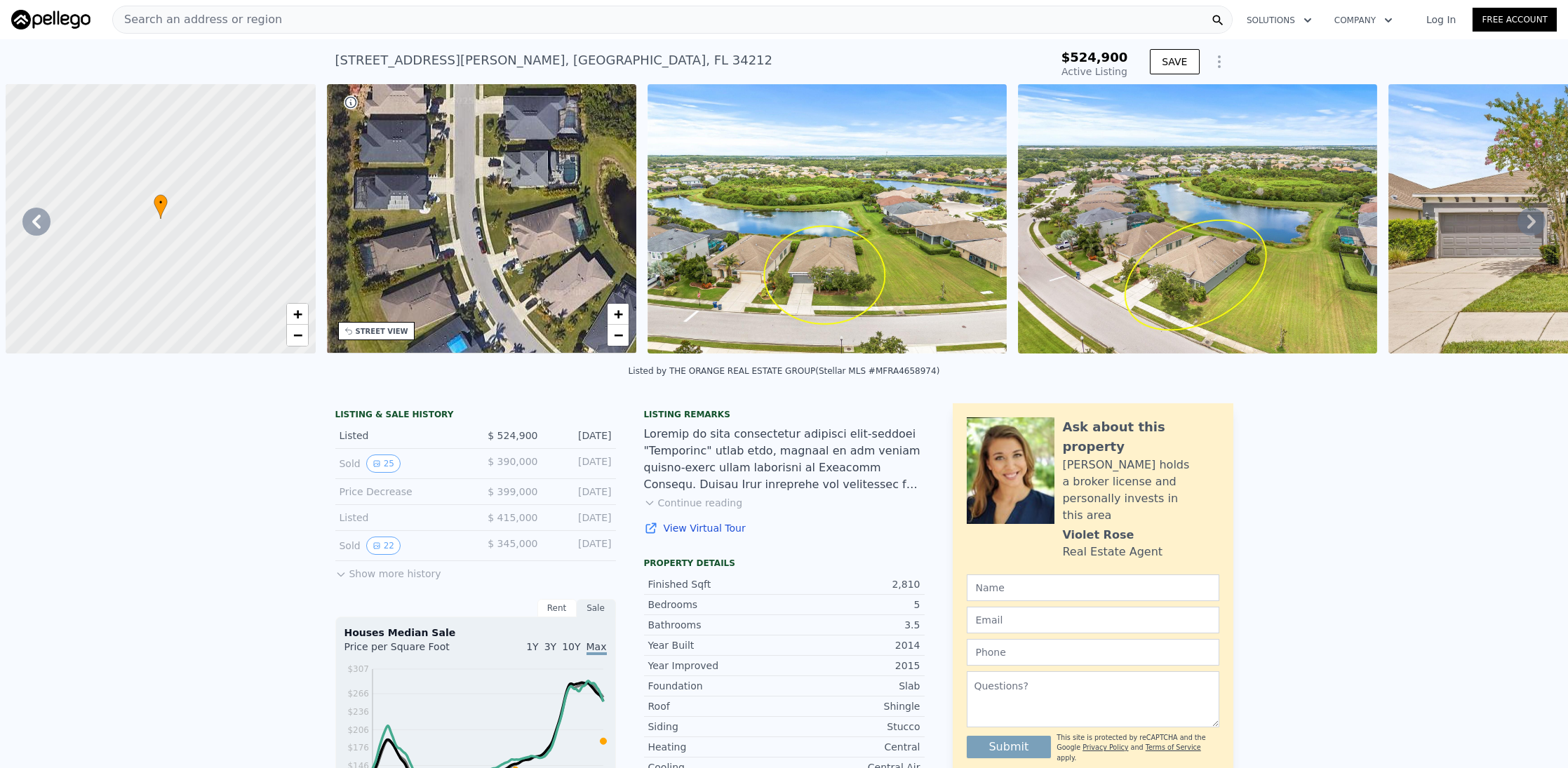
click at [283, 546] on div "LISTING & SALE HISTORY Listed $ 524,900 [DATE] Sold 25 $ 390,000 [DATE] Price D…" at bounding box center [784, 781] width 1568 height 778
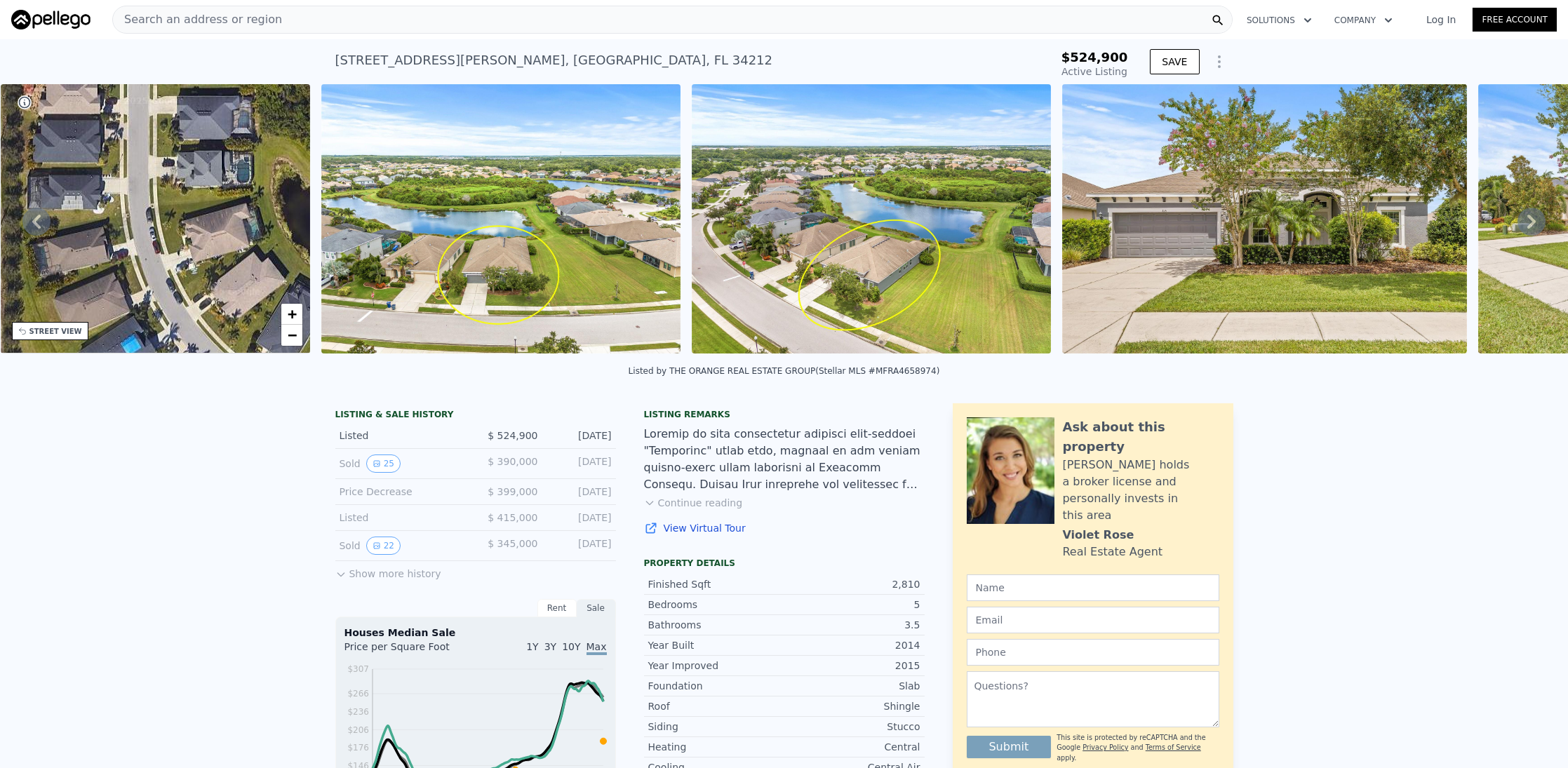
click at [483, 14] on div "Search an address or region" at bounding box center [672, 20] width 1120 height 28
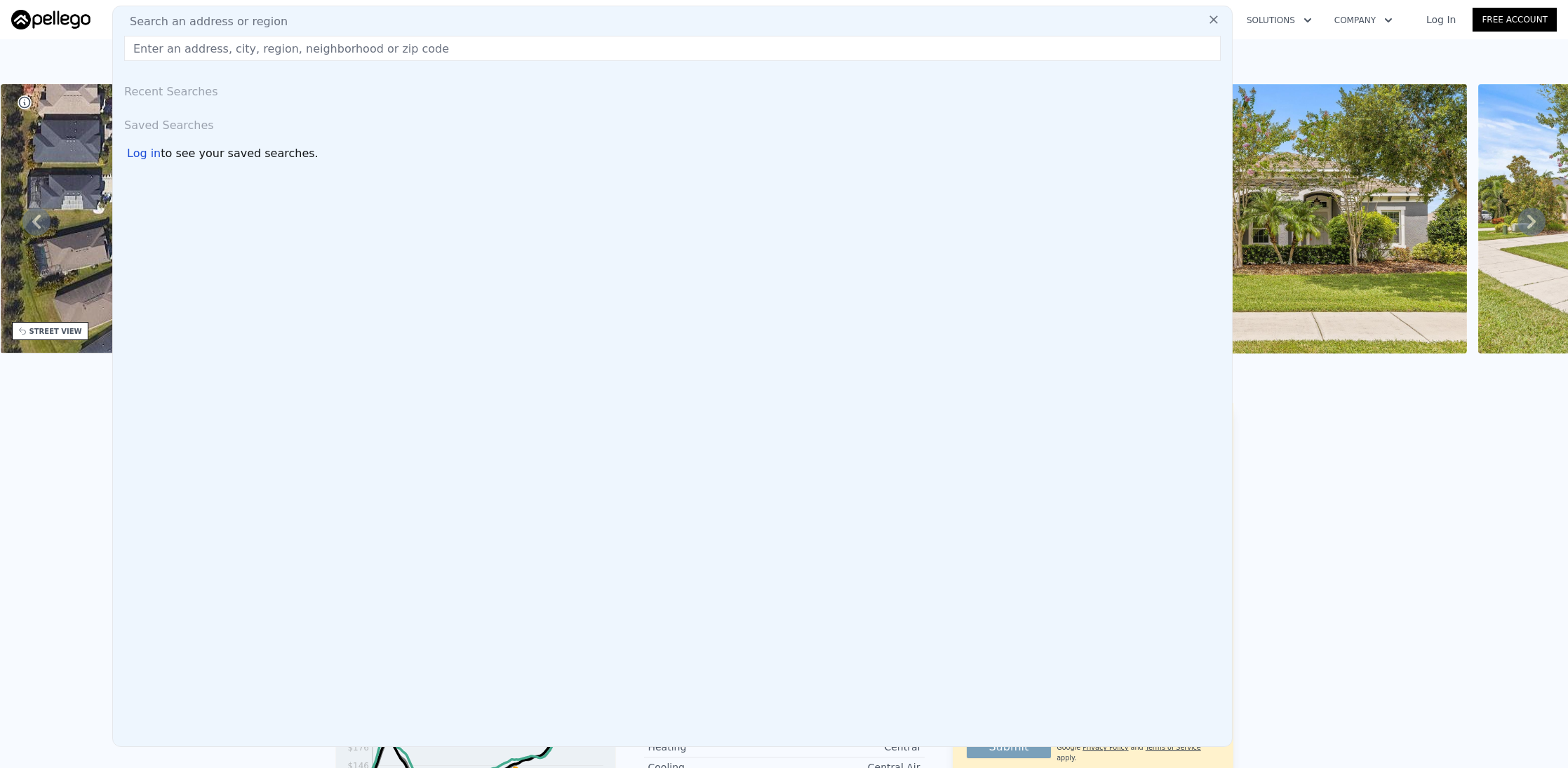
click at [483, 14] on div "Search an address or region" at bounding box center [673, 21] width 1108 height 17
click at [452, 51] on input "text" at bounding box center [672, 48] width 1097 height 25
paste input "4620 Teague Branch Rd"
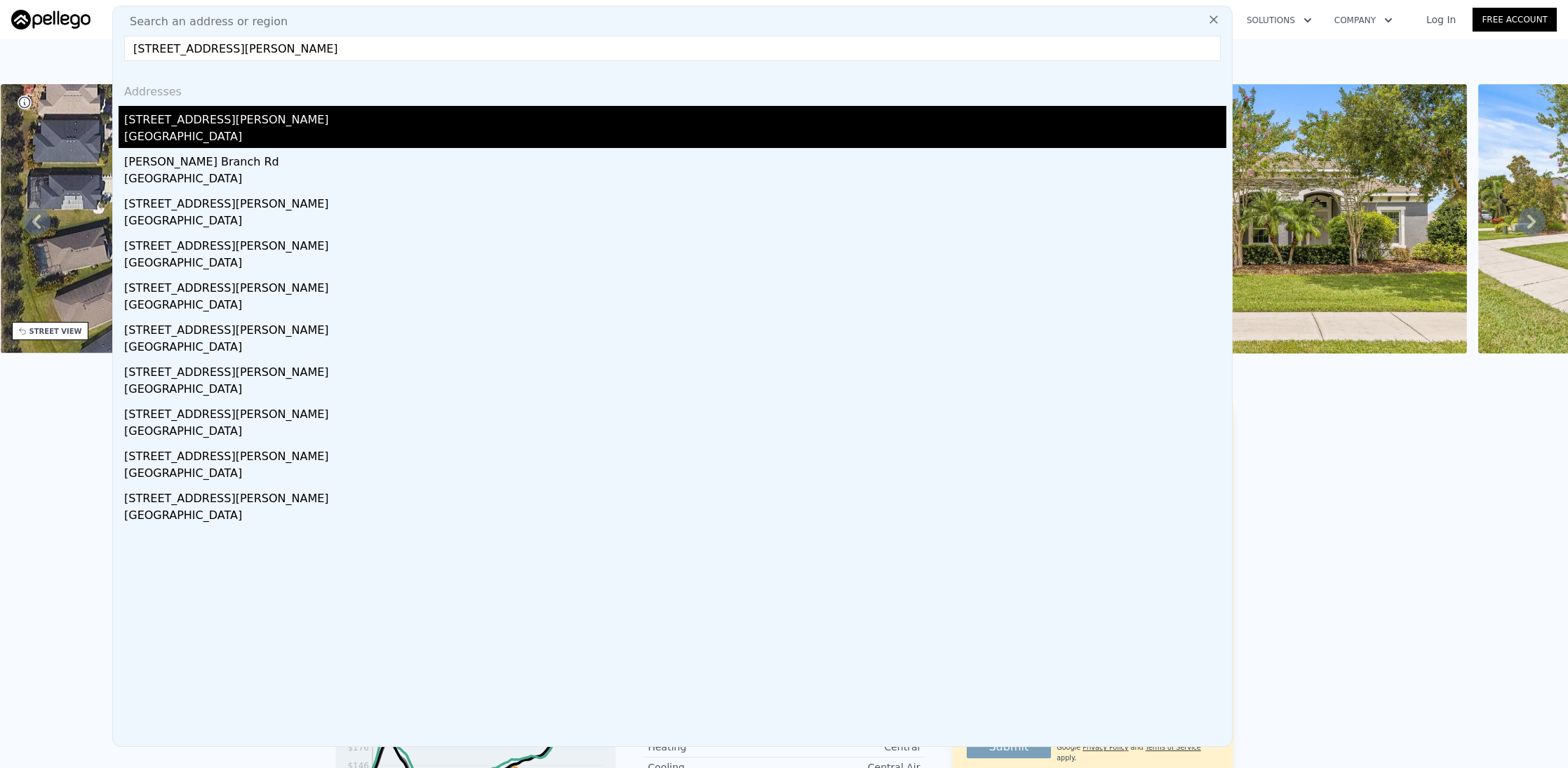
type input "4620 Teague Branch Rd"
click at [226, 118] on div "4620 Teague Branch Rd" at bounding box center [675, 117] width 1102 height 22
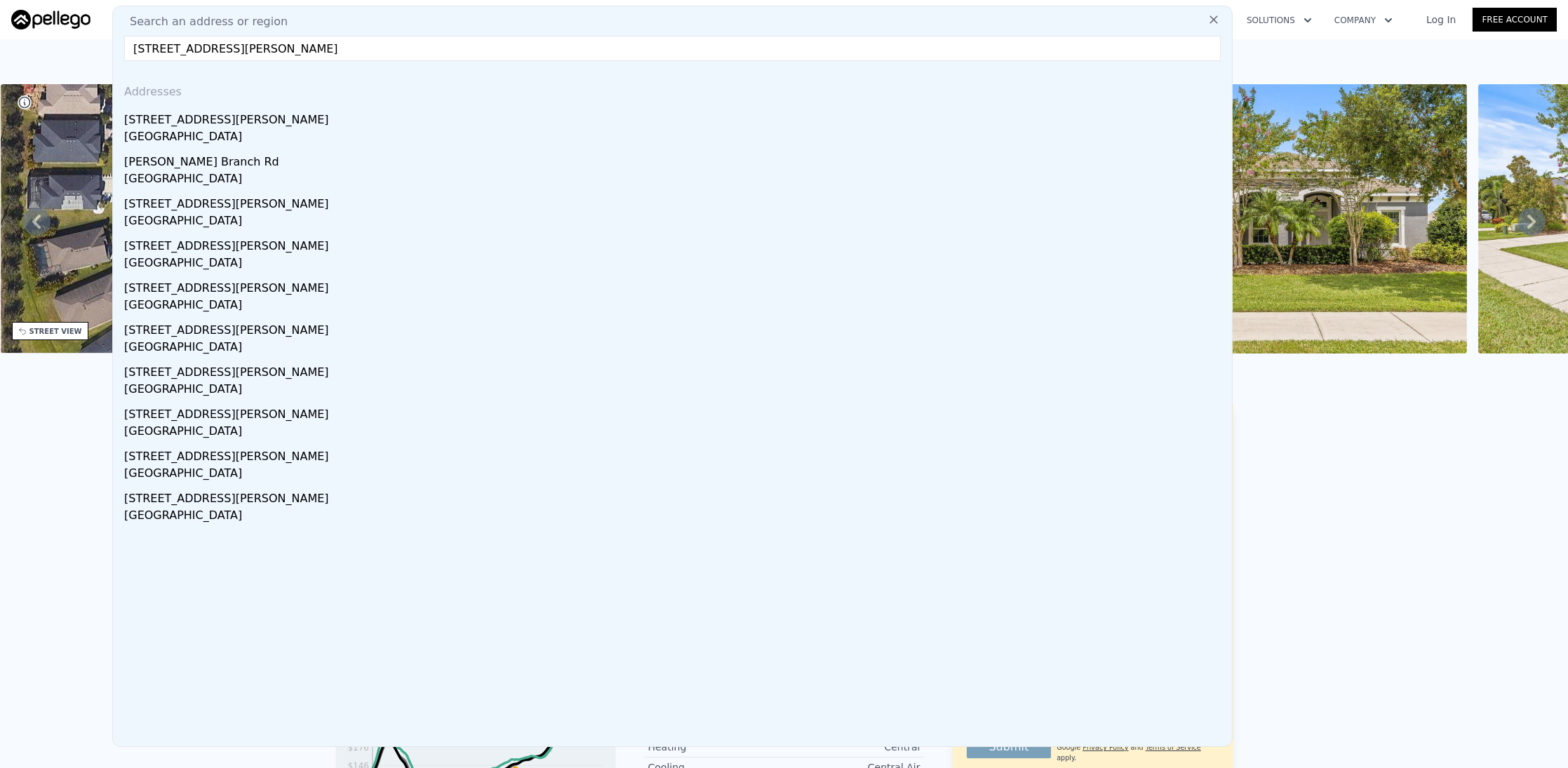
click at [215, 120] on div "• + −" at bounding box center [156, 219] width 310 height 270
click at [206, 131] on div "• + −" at bounding box center [156, 219] width 310 height 270
click at [202, 22] on span "Search an address or region" at bounding box center [197, 19] width 169 height 17
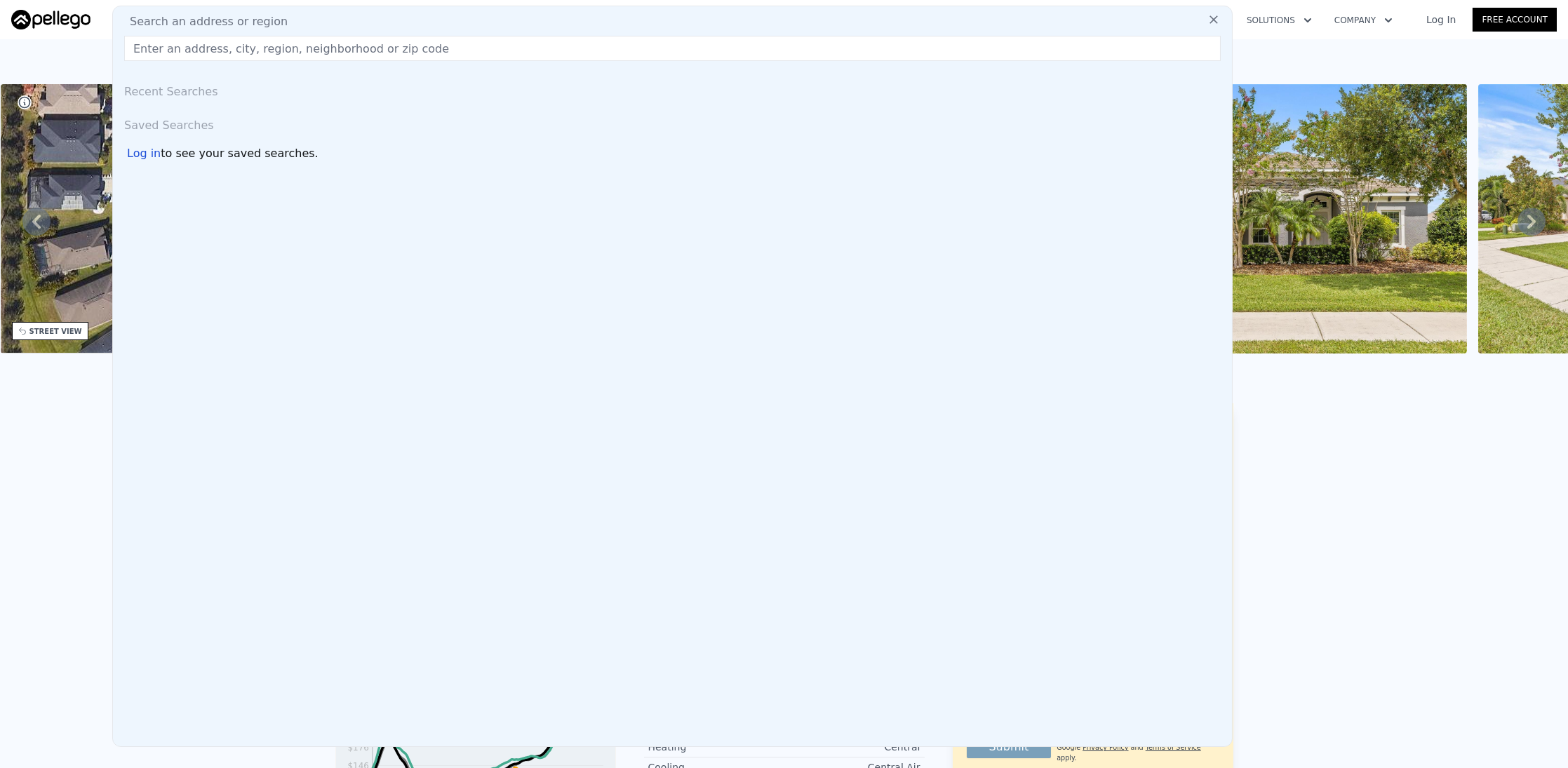
click at [71, 45] on div "815 Rosemary Cir , Manatee County , FL 34212 Active at $524,900 $524,900 Active…" at bounding box center [784, 62] width 1568 height 45
click at [1202, 21] on div "Search an address or region" at bounding box center [672, 20] width 1120 height 28
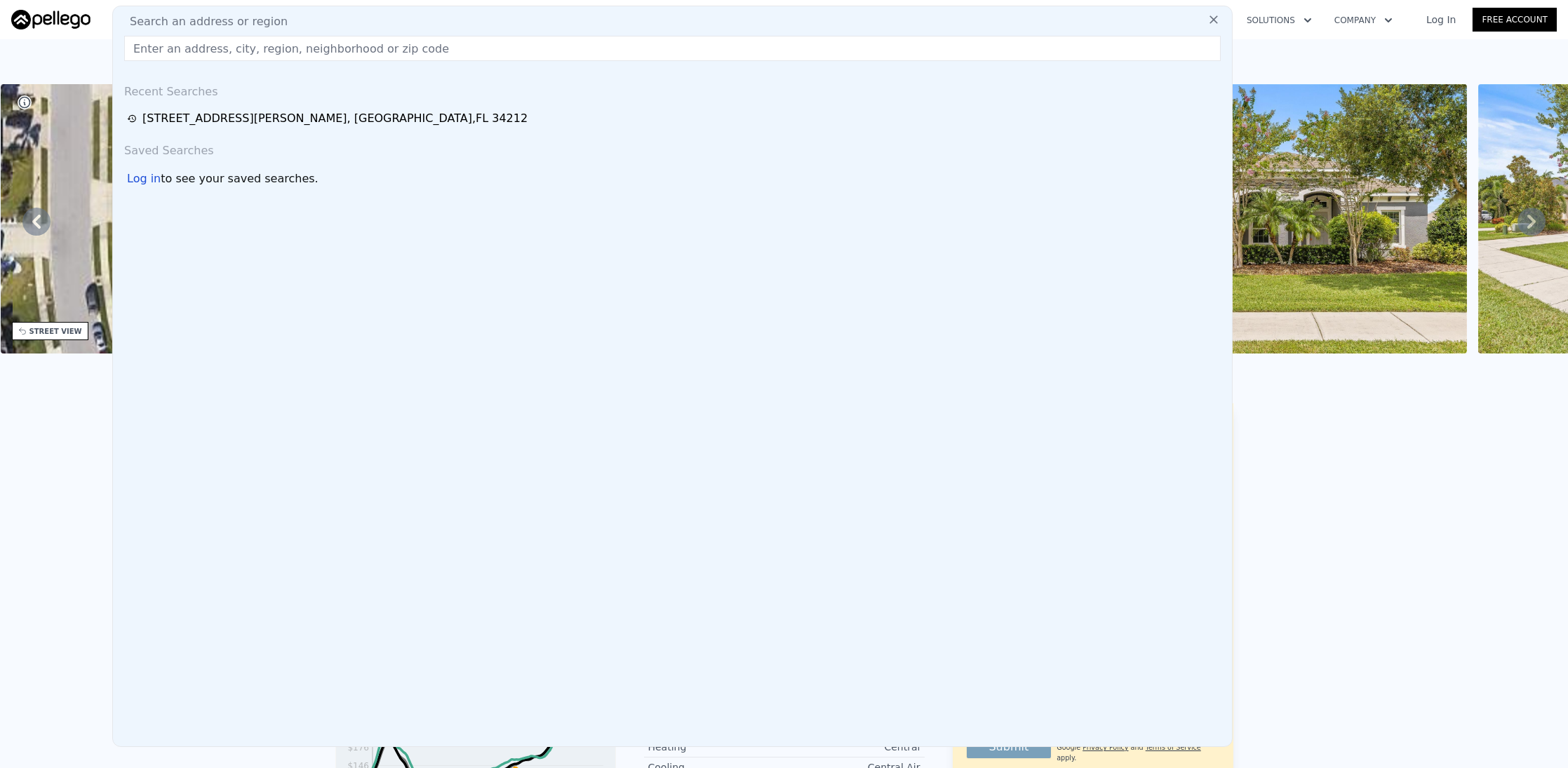
click at [1374, 588] on div "LISTING & SALE HISTORY Listed $ 524,900 Jul 17, 2025 Sold 25 $ 390,000 Jul 19, …" at bounding box center [784, 781] width 1568 height 778
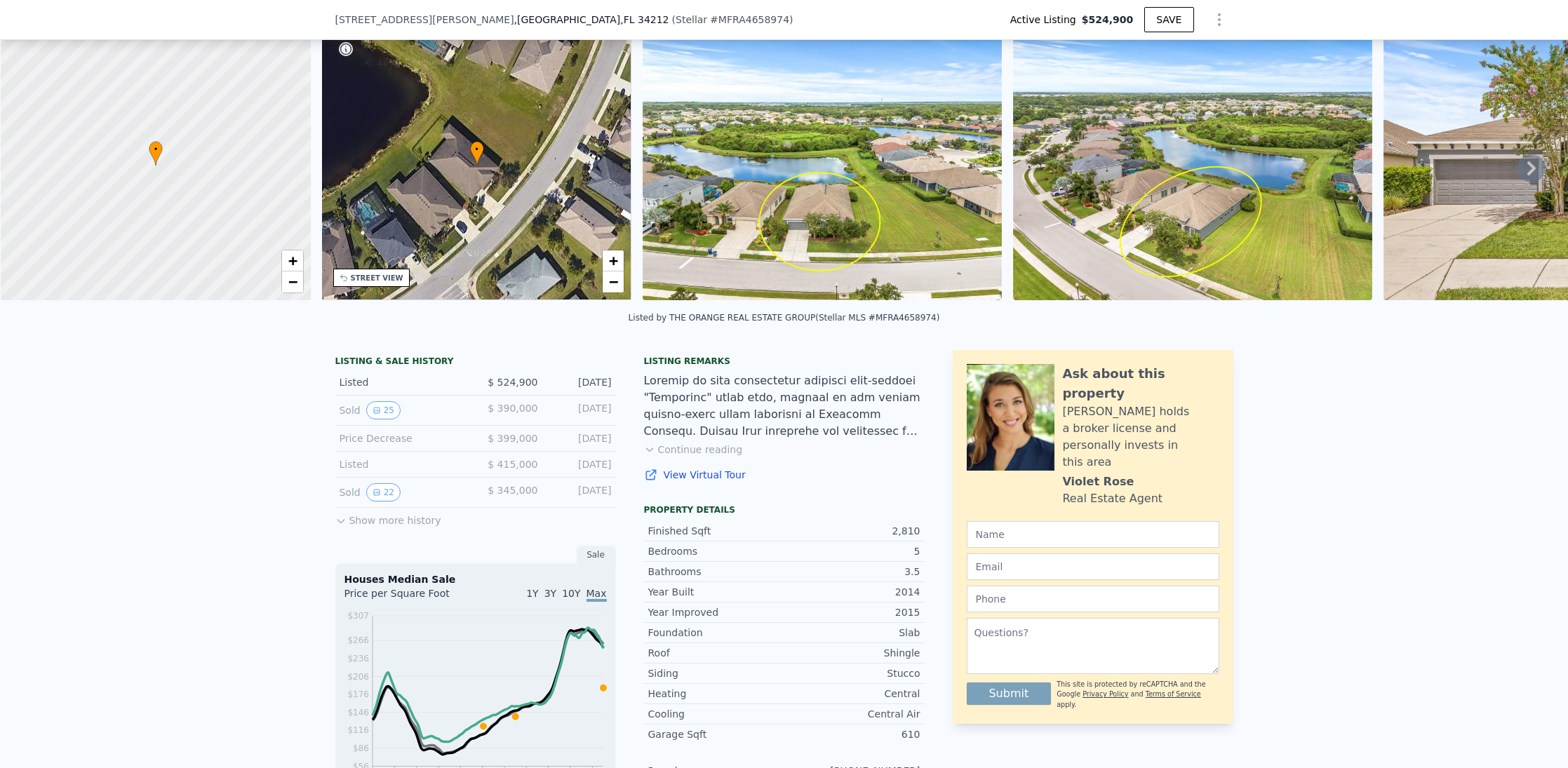
scroll to position [65, 0]
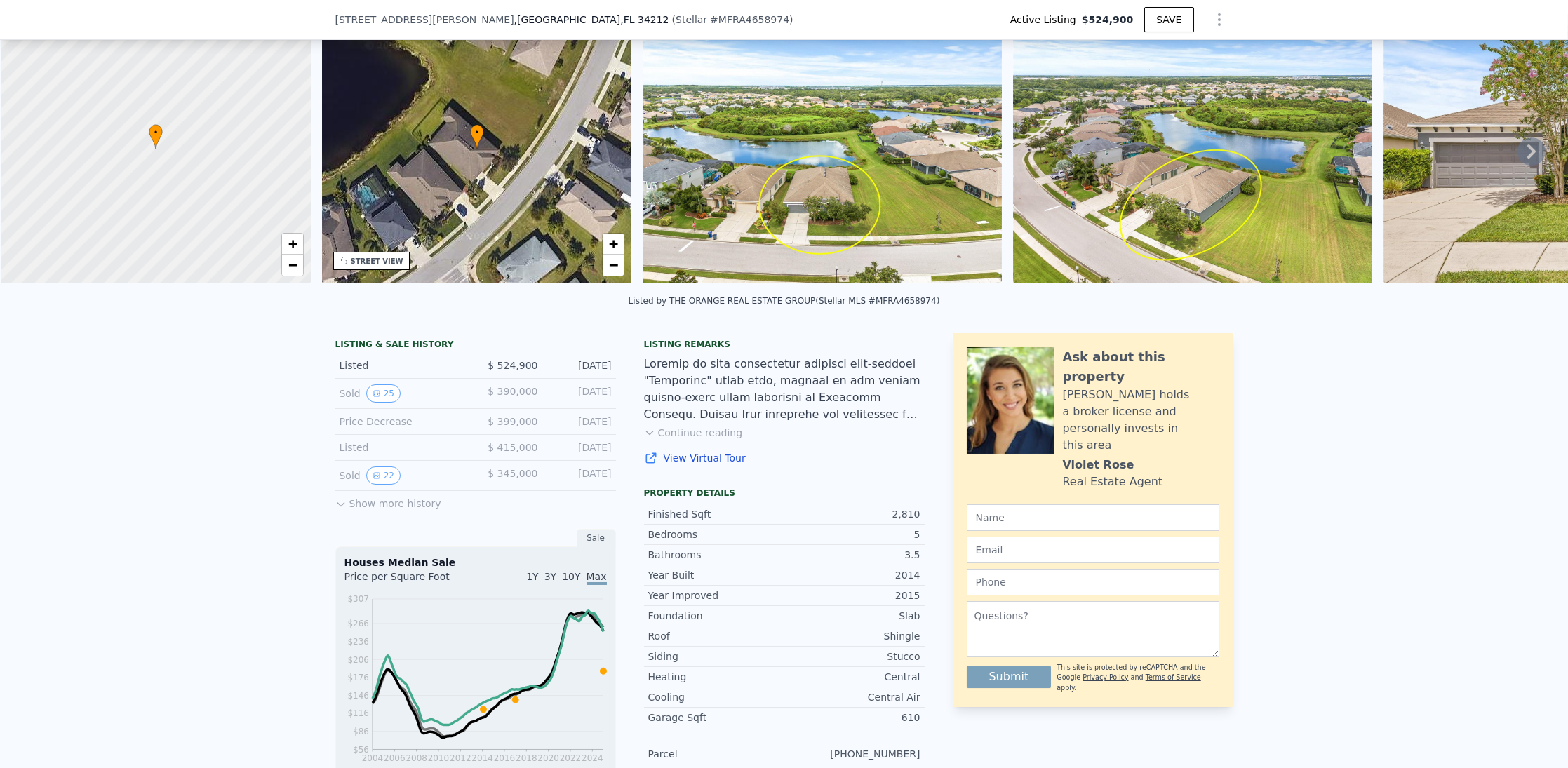
drag, startPoint x: 606, startPoint y: 487, endPoint x: 542, endPoint y: 487, distance: 64.0
click at [542, 487] on div "Sold 22 $ 345,000 [DATE]" at bounding box center [476, 476] width 281 height 30
click at [531, 487] on div "Sold 22 $ 345,000 [DATE]" at bounding box center [476, 476] width 281 height 30
click at [379, 485] on button "22" at bounding box center [383, 475] width 34 height 18
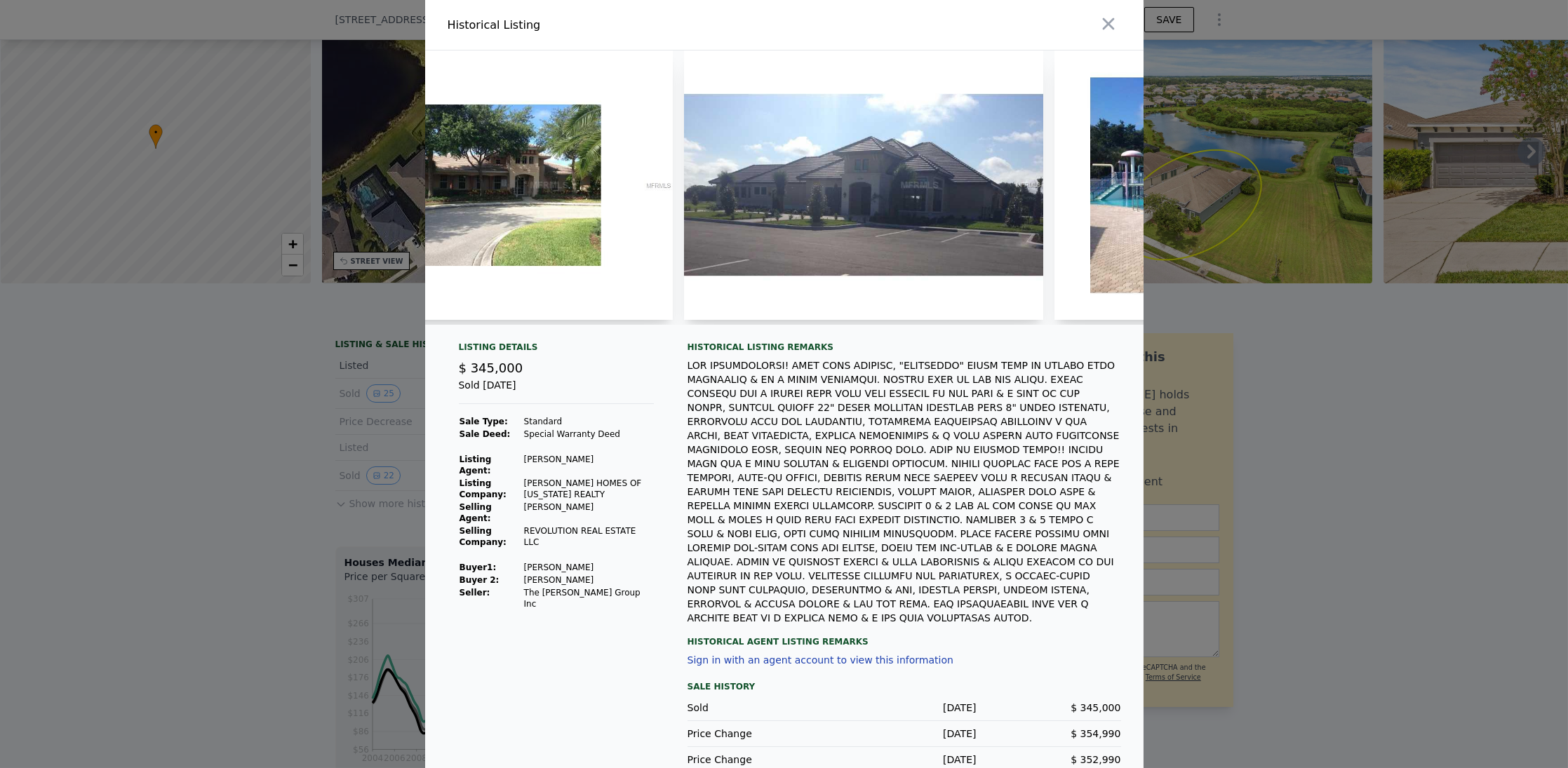
scroll to position [0, 5316]
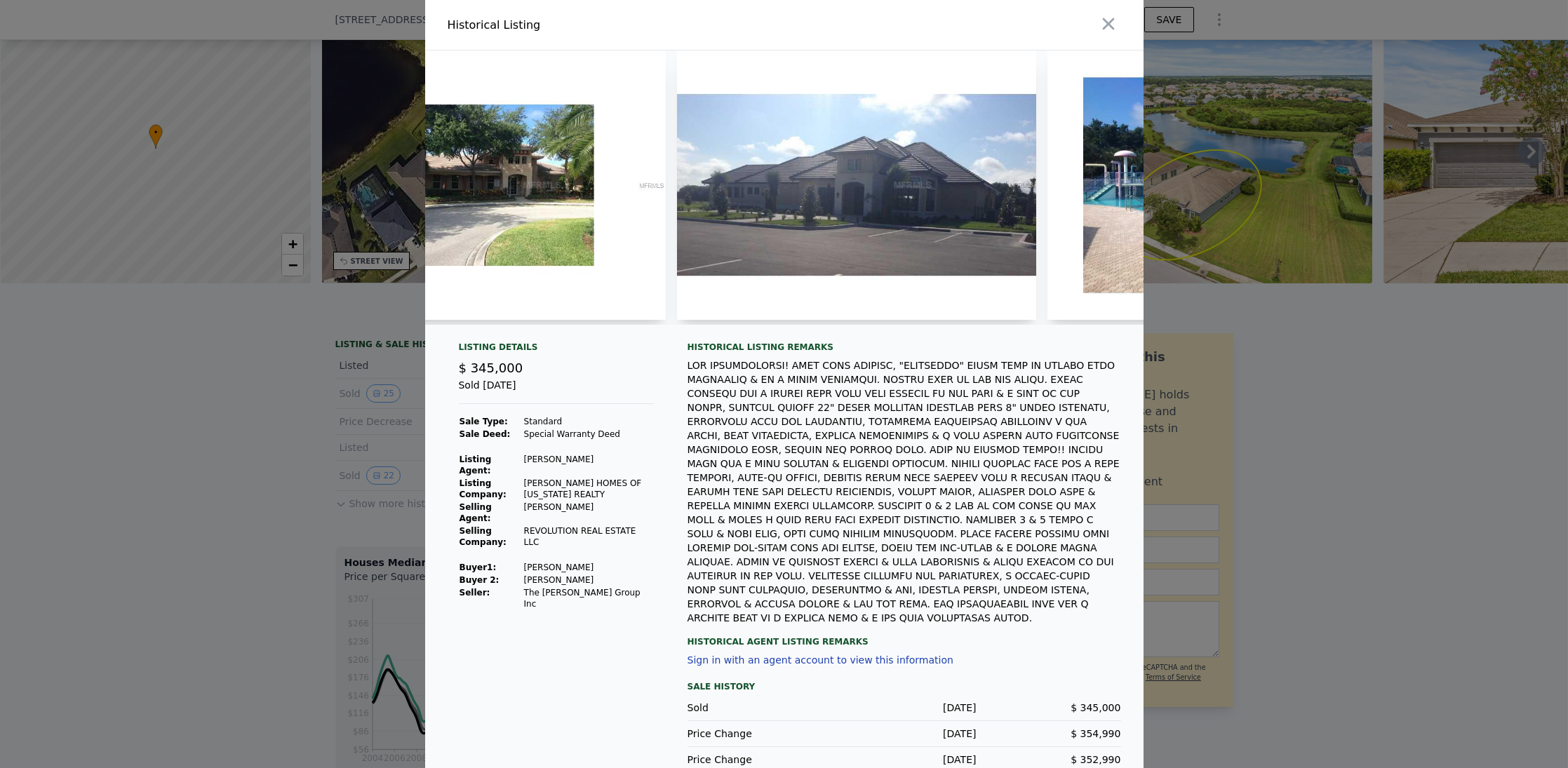
click at [1328, 387] on div at bounding box center [784, 384] width 1568 height 768
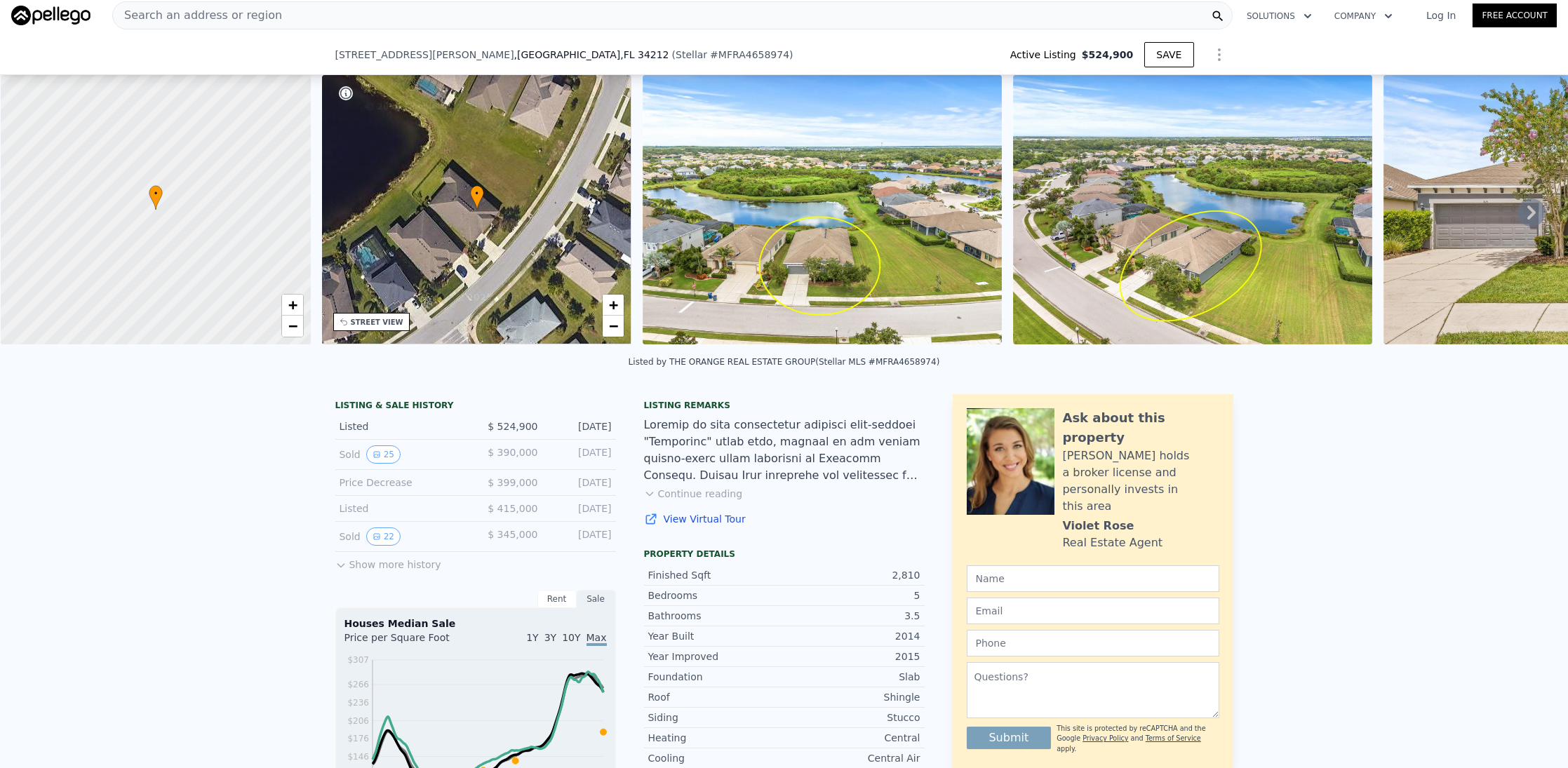
scroll to position [351, 0]
